Goal: Find specific page/section: Find specific page/section

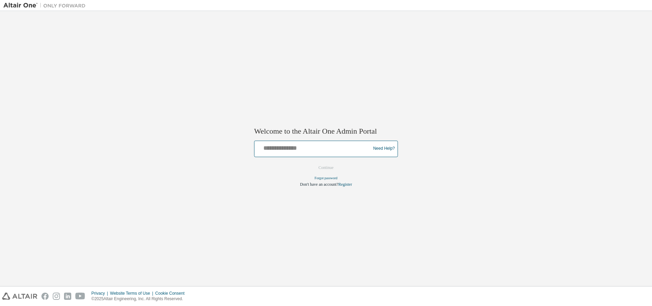
click at [302, 148] on input "text" at bounding box center [313, 147] width 113 height 10
type input "**********"
click at [326, 169] on button "Continue" at bounding box center [325, 167] width 29 height 10
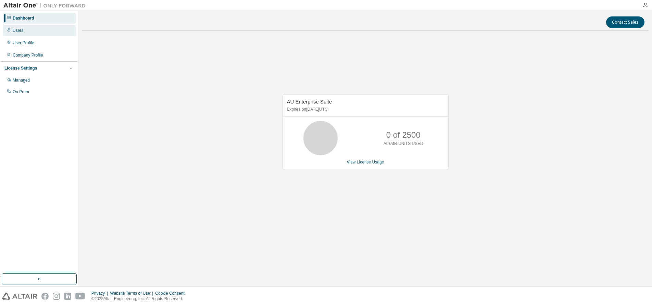
click at [15, 30] on div "Users" at bounding box center [18, 30] width 11 height 5
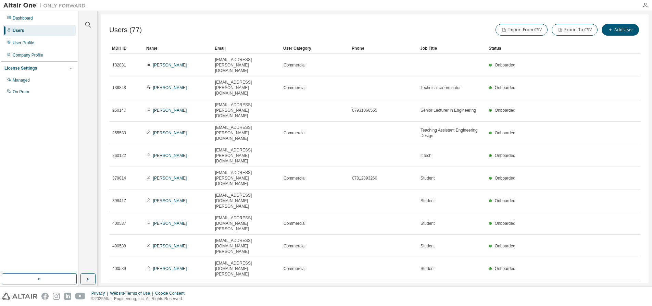
click at [15, 6] on img at bounding box center [46, 5] width 86 height 7
click at [23, 20] on div "Dashboard" at bounding box center [23, 17] width 20 height 5
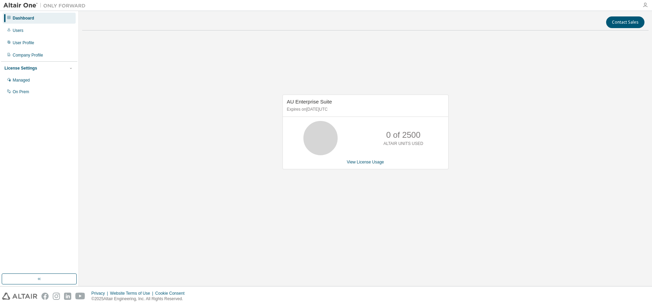
click at [646, 6] on icon "button" at bounding box center [645, 4] width 5 height 5
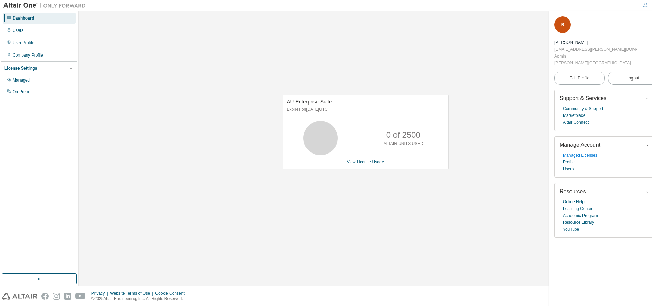
click at [578, 152] on link "Managed Licenses" at bounding box center [580, 155] width 35 height 7
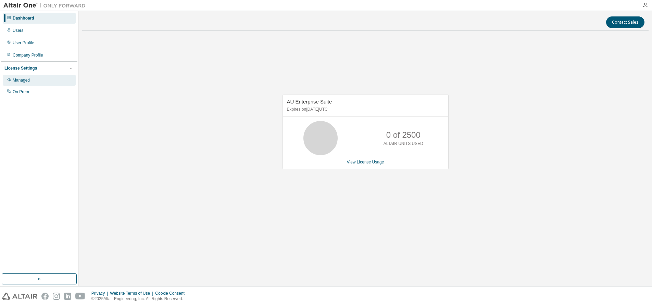
click at [22, 82] on div "Managed" at bounding box center [21, 79] width 17 height 5
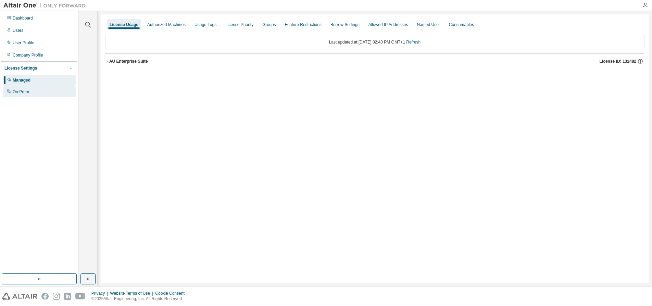
click at [22, 93] on div "On Prem" at bounding box center [21, 91] width 16 height 5
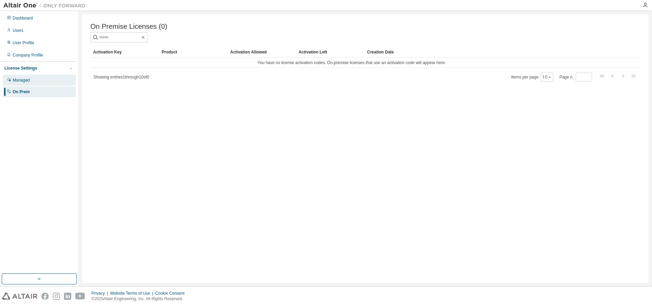
click at [24, 82] on div "Managed" at bounding box center [21, 79] width 17 height 5
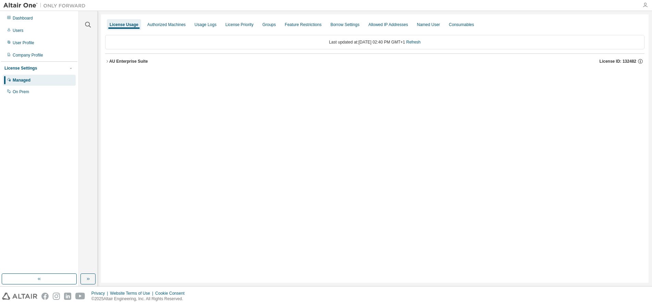
click at [646, 3] on icon "button" at bounding box center [645, 4] width 5 height 5
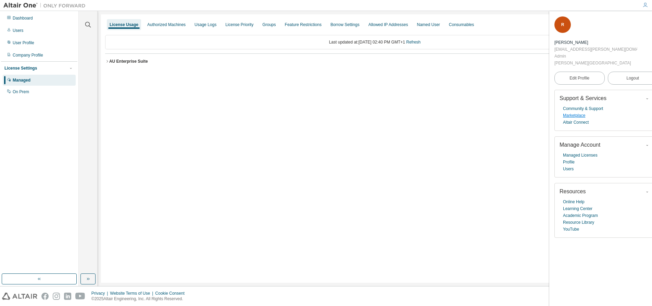
click at [578, 112] on link "Marketplace" at bounding box center [574, 115] width 22 height 7
click at [575, 112] on link "Marketplace" at bounding box center [574, 115] width 22 height 7
